Goal: Task Accomplishment & Management: Use online tool/utility

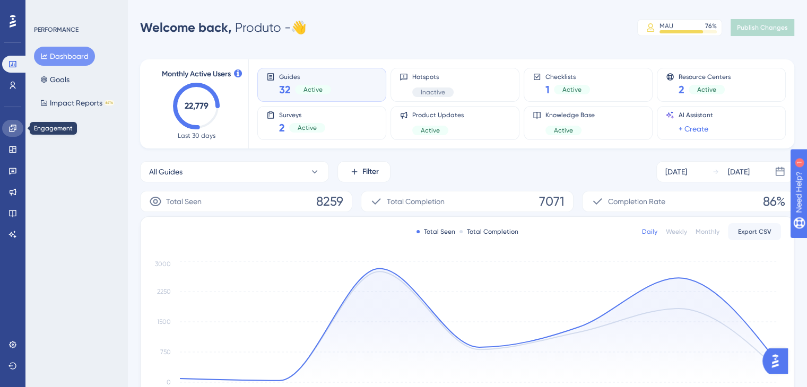
click at [6, 126] on link at bounding box center [12, 128] width 21 height 17
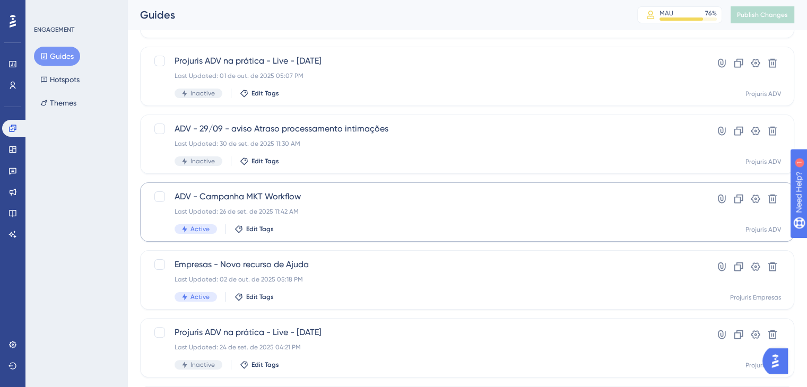
scroll to position [212, 0]
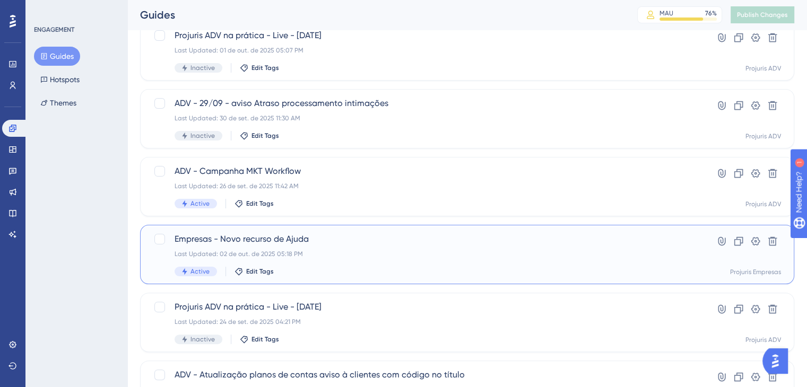
click at [405, 248] on div "Empresas - Novo recurso de Ajuda Last Updated: 02 de out. de 2025 05:18 PM Acti…" at bounding box center [425, 255] width 500 height 44
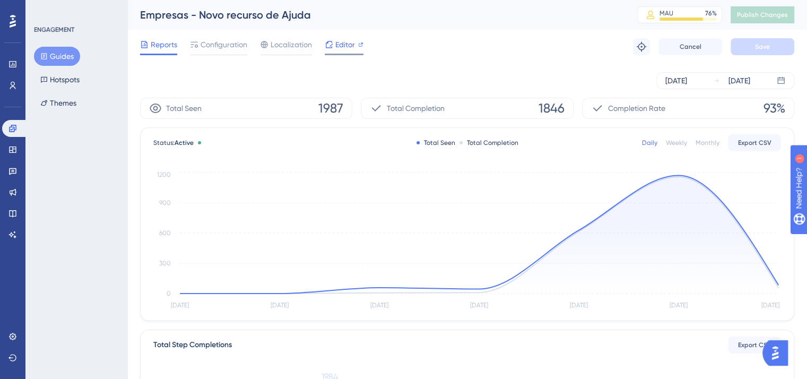
click at [343, 46] on span "Editor" at bounding box center [345, 44] width 20 height 13
click at [780, 13] on span "Publish Changes" at bounding box center [762, 15] width 51 height 8
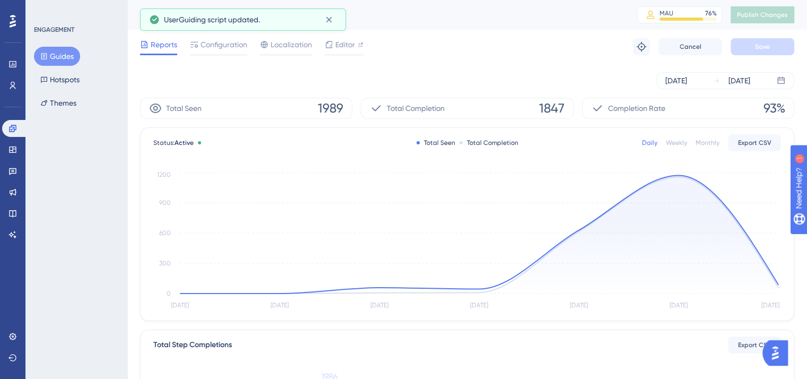
click at [62, 55] on button "Guides" at bounding box center [57, 56] width 46 height 19
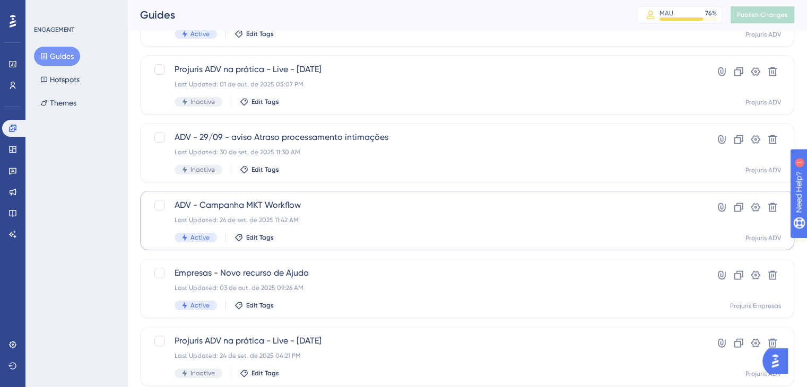
scroll to position [212, 0]
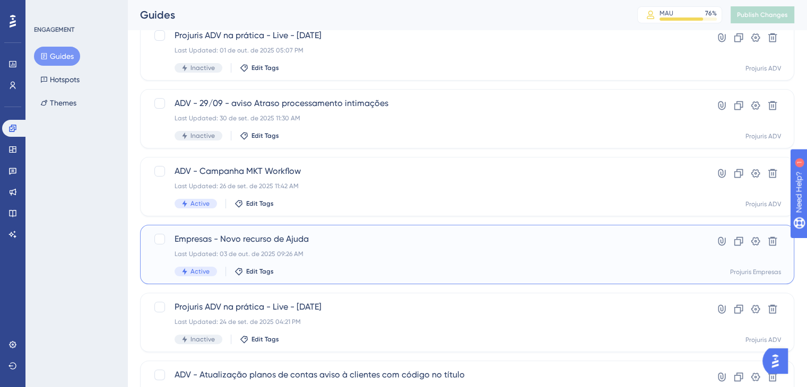
click at [335, 244] on span "Empresas - Novo recurso de Ajuda" at bounding box center [425, 239] width 500 height 13
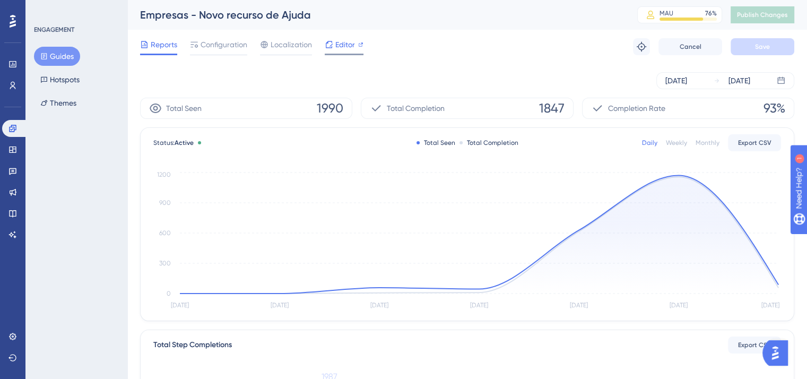
click at [334, 51] on div "Editor" at bounding box center [344, 46] width 39 height 17
click at [64, 59] on button "Guides" at bounding box center [57, 56] width 46 height 19
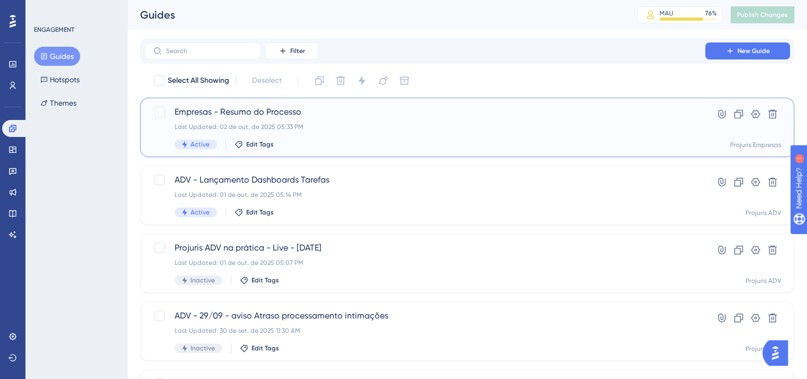
click at [270, 111] on span "Empresas - Resumo do Processo" at bounding box center [425, 112] width 500 height 13
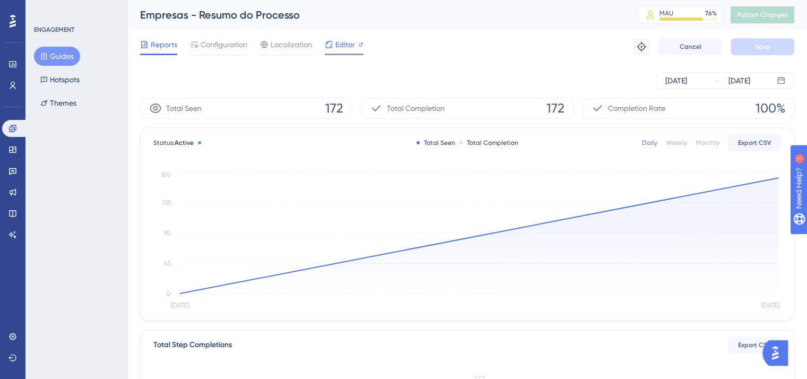
click at [335, 41] on span "Editor" at bounding box center [345, 44] width 20 height 13
